Goal: Information Seeking & Learning: Learn about a topic

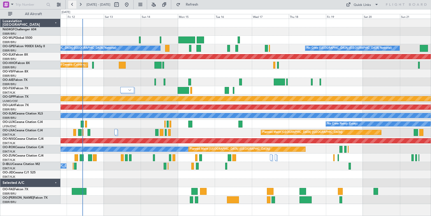
click at [73, 3] on button at bounding box center [72, 5] width 8 height 8
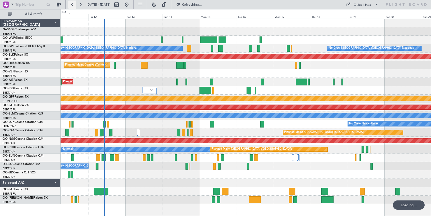
click at [73, 3] on button at bounding box center [72, 5] width 8 height 8
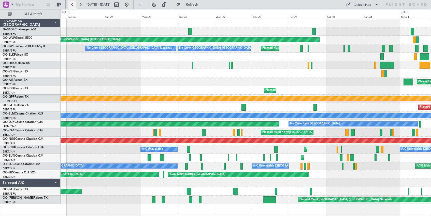
click at [73, 3] on button at bounding box center [72, 5] width 8 height 8
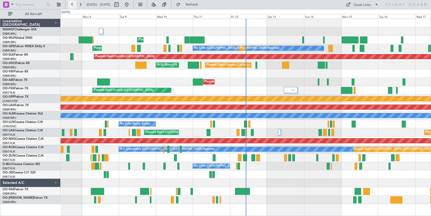
click at [72, 5] on button at bounding box center [72, 5] width 8 height 8
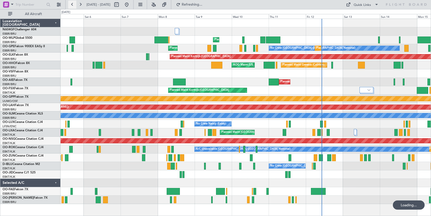
click at [72, 5] on button at bounding box center [72, 5] width 8 height 8
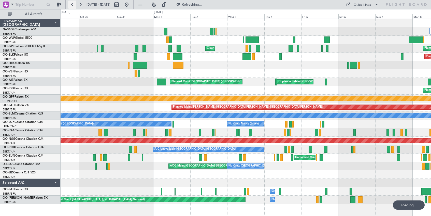
click at [72, 5] on button at bounding box center [72, 5] width 8 height 8
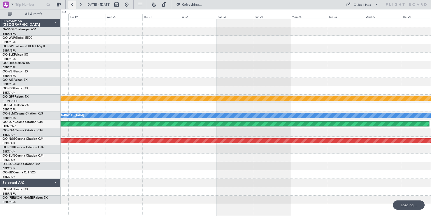
click at [72, 5] on button at bounding box center [72, 5] width 8 height 8
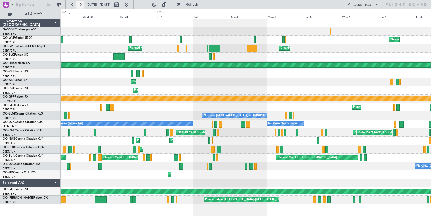
click at [79, 4] on button at bounding box center [80, 5] width 8 height 8
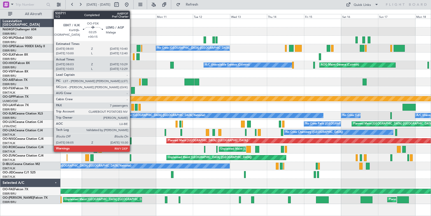
click at [132, 91] on div at bounding box center [133, 90] width 4 height 7
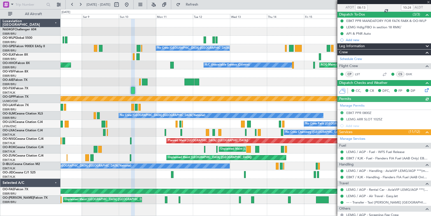
scroll to position [51, 0]
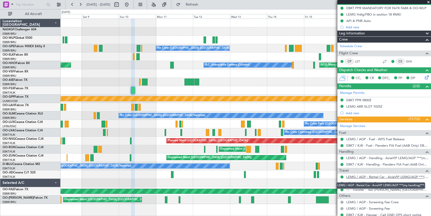
click at [393, 176] on link "LEMG / AGP - Rental Car - AviaVIP LEMG/AGP ***(my handling)***" at bounding box center [388, 176] width 82 height 4
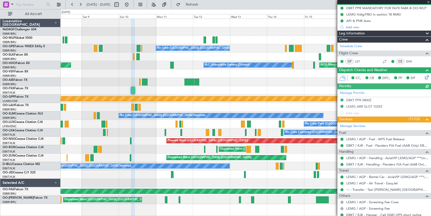
click at [429, 2] on div at bounding box center [385, 2] width 94 height 4
click at [429, 2] on span at bounding box center [428, 2] width 5 height 5
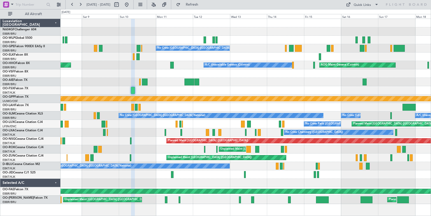
type input "0"
click at [6, 208] on div "Luxaviation [GEOGRAPHIC_DATA] N604GF Challenger 604 EBBR/BRU [GEOGRAPHIC_DATA] …" at bounding box center [30, 117] width 60 height 197
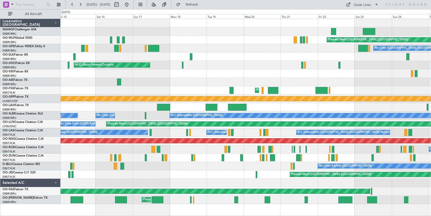
click at [69, 31] on div at bounding box center [246, 31] width 370 height 8
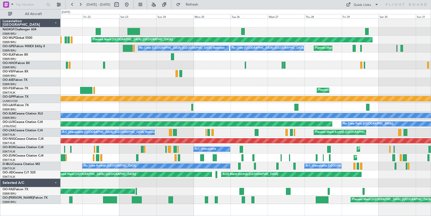
click at [12, 209] on div "Luxaviation [GEOGRAPHIC_DATA] N604GF Challenger 604 EBBR/BRU [GEOGRAPHIC_DATA] …" at bounding box center [30, 117] width 60 height 197
click at [131, 3] on button at bounding box center [127, 5] width 8 height 8
